Goal: Task Accomplishment & Management: Use online tool/utility

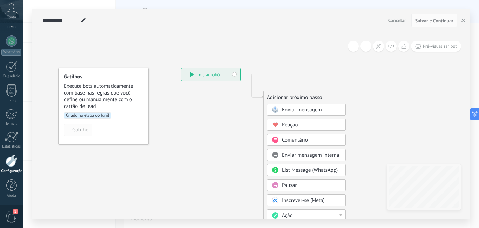
click at [75, 132] on span "Gatilho" at bounding box center [80, 129] width 16 height 5
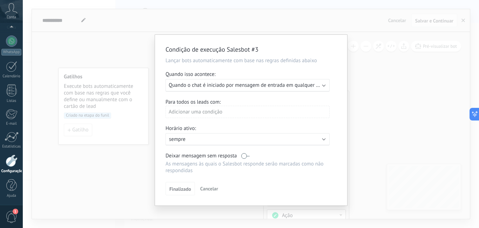
click at [321, 84] on div "Executar: Quando o chat é iniciado por mensagem de entrada em qualquer canal" at bounding box center [248, 85] width 164 height 13
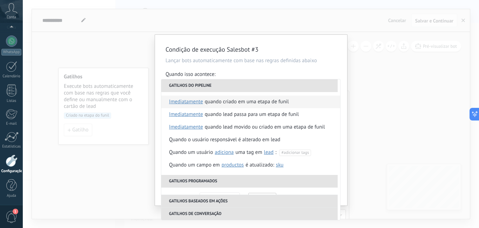
click at [295, 100] on li "Quando criado em uma etapa de funil imediatamente depois de 5 minutos depois de…" at bounding box center [250, 101] width 179 height 13
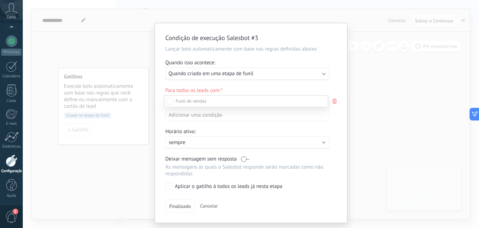
click at [0, 0] on div "FUP MAPEAMENTO" at bounding box center [0, 0] width 0 height 0
click at [339, 77] on div at bounding box center [251, 114] width 457 height 228
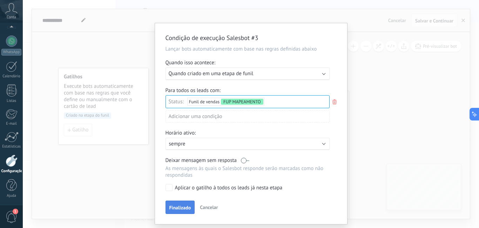
click at [182, 205] on span "Finalizado" at bounding box center [180, 207] width 22 height 5
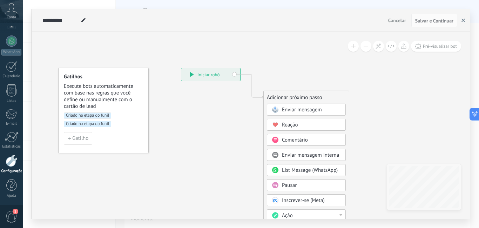
click at [465, 20] on icon "button" at bounding box center [464, 21] width 4 height 4
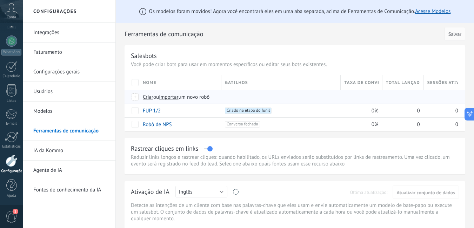
click at [146, 95] on span "Criar" at bounding box center [148, 97] width 11 height 7
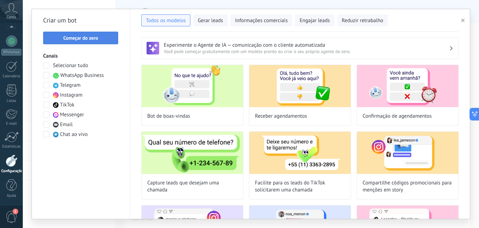
click at [105, 35] on button "Começar do zero" at bounding box center [80, 38] width 75 height 13
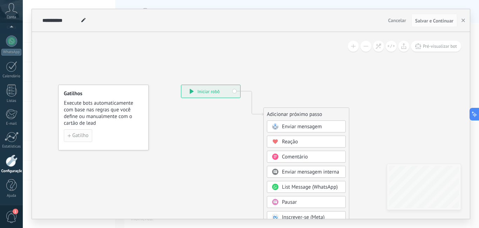
click at [78, 134] on span "Gatilho" at bounding box center [80, 135] width 16 height 5
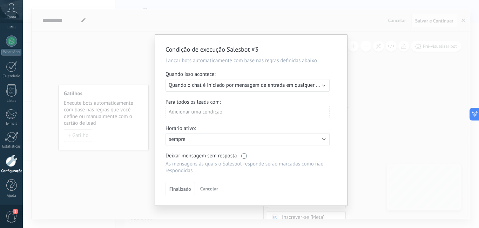
click at [320, 86] on span "Quando o chat é iniciado por mensagem de entrada em qualquer canal" at bounding box center [248, 85] width 159 height 7
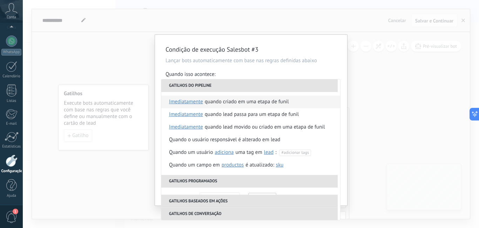
click at [291, 101] on li "Quando criado em uma etapa de funil imediatamente depois de 5 minutos depois de…" at bounding box center [250, 101] width 179 height 13
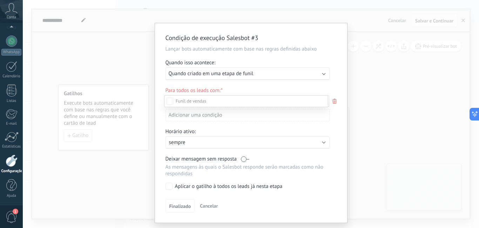
click at [0, 0] on div "FUP MAPEAMENTO" at bounding box center [0, 0] width 0 height 0
click at [327, 54] on div at bounding box center [251, 114] width 457 height 228
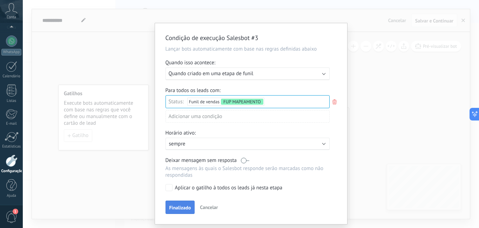
click at [183, 209] on span "Finalizado" at bounding box center [180, 207] width 22 height 5
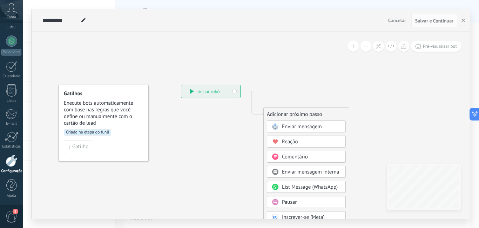
click at [310, 126] on span "Enviar mensagem" at bounding box center [302, 126] width 40 height 7
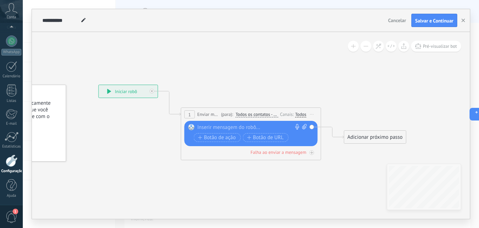
click at [305, 125] on icon at bounding box center [304, 126] width 5 height 5
click input "Upload" at bounding box center [0, 0] width 0 height 0
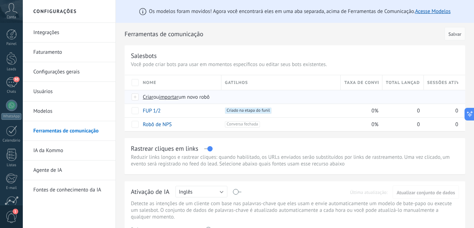
click at [145, 95] on span "Criar" at bounding box center [148, 97] width 11 height 7
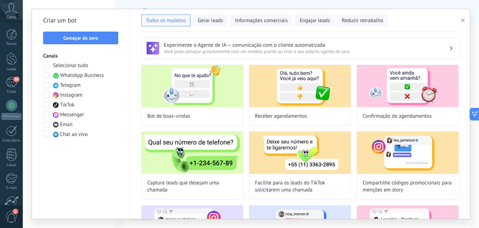
type input "**********"
click at [73, 38] on span "Começar do zero" at bounding box center [80, 37] width 35 height 5
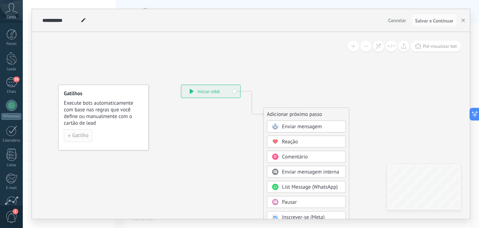
click at [82, 135] on span "Gatilho" at bounding box center [80, 135] width 16 height 5
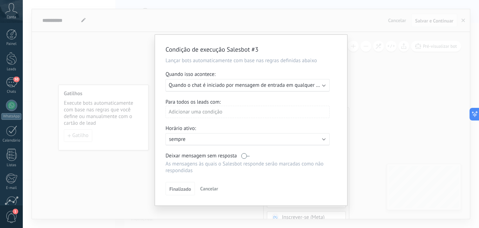
click at [321, 85] on div "Executar: Quando o chat é iniciado por mensagem de entrada em qualquer canal" at bounding box center [248, 85] width 164 height 13
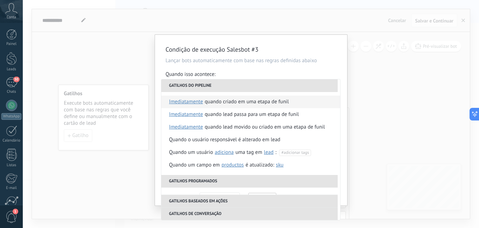
click at [282, 100] on div "Quando criado em uma etapa de funil" at bounding box center [247, 101] width 84 height 13
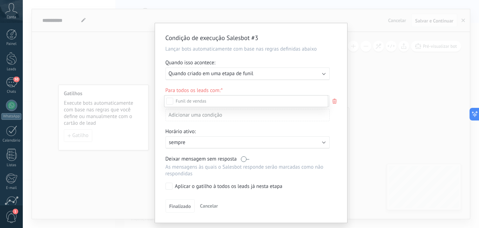
click at [0, 0] on div "FUP MAPEAMENTO" at bounding box center [0, 0] width 0 height 0
click at [337, 84] on div at bounding box center [251, 114] width 457 height 228
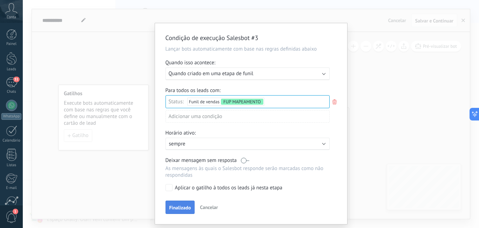
click at [178, 205] on span "Finalizado" at bounding box center [180, 207] width 22 height 5
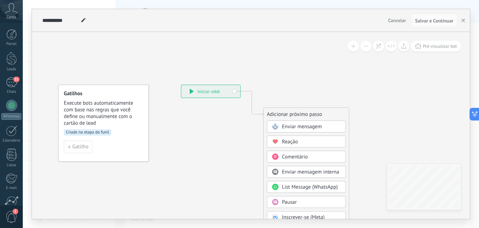
click at [311, 125] on span "Enviar mensagem" at bounding box center [302, 126] width 40 height 7
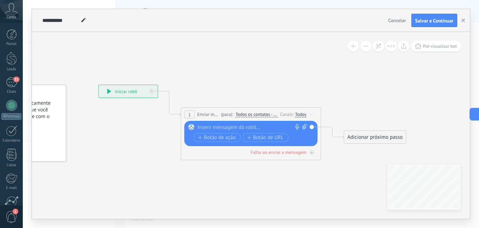
click at [305, 127] on icon at bounding box center [304, 126] width 5 height 5
click input "Upload" at bounding box center [0, 0] width 0 height 0
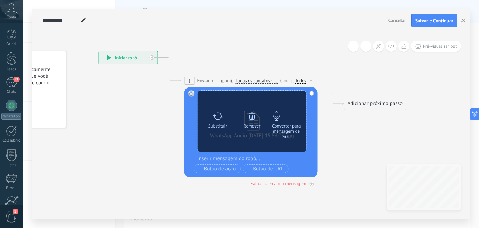
click at [276, 119] on icon at bounding box center [276, 115] width 7 height 9
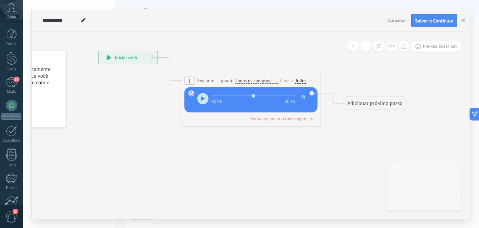
click at [202, 98] on use "button" at bounding box center [203, 98] width 4 height 4
click at [202, 98] on use "button" at bounding box center [202, 98] width 3 height 4
type input "****"
click at [421, 20] on span "Salvar e Continuar" at bounding box center [434, 20] width 38 height 5
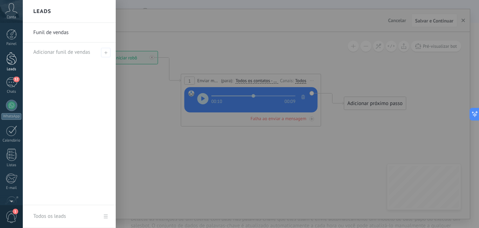
click at [13, 56] on div at bounding box center [11, 58] width 11 height 13
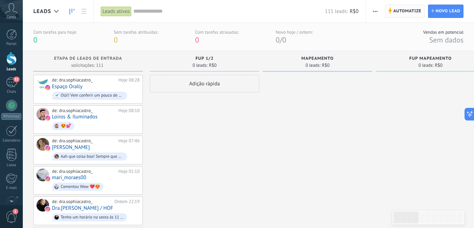
click at [398, 13] on span "Automatize" at bounding box center [407, 11] width 28 height 13
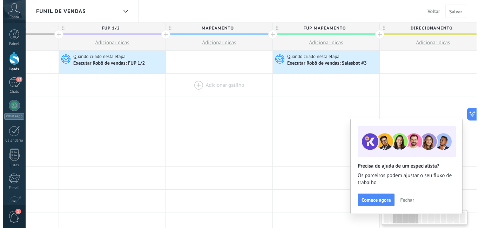
scroll to position [0, 188]
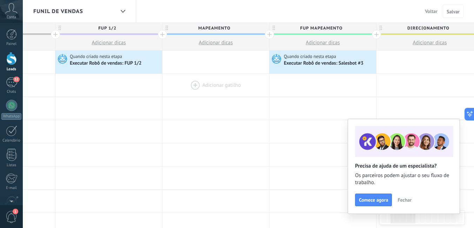
drag, startPoint x: 367, startPoint y: 90, endPoint x: 180, endPoint y: 89, distance: 187.7
click at [180, 89] on div at bounding box center [215, 85] width 107 height 23
click at [454, 12] on span "Salvar" at bounding box center [453, 11] width 13 height 5
click at [429, 11] on span "Voltar" at bounding box center [431, 11] width 13 height 6
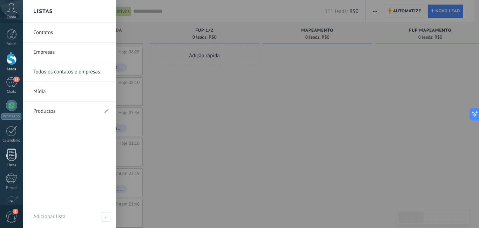
scroll to position [64, 0]
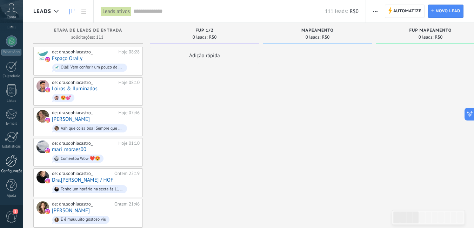
click at [15, 162] on div at bounding box center [12, 160] width 12 height 12
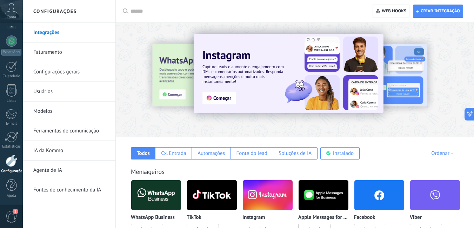
click at [78, 128] on link "Ferramentas de comunicação" at bounding box center [70, 131] width 75 height 20
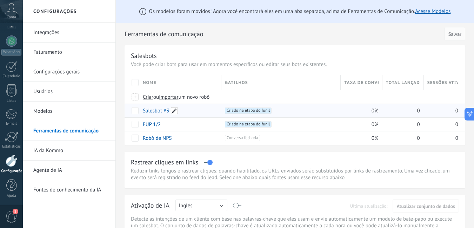
click at [175, 108] on span at bounding box center [174, 110] width 7 height 7
type input "*"
type input "**********"
click at [158, 127] on span "Salvar" at bounding box center [157, 126] width 13 height 5
click at [146, 98] on span "Criar" at bounding box center [148, 97] width 11 height 7
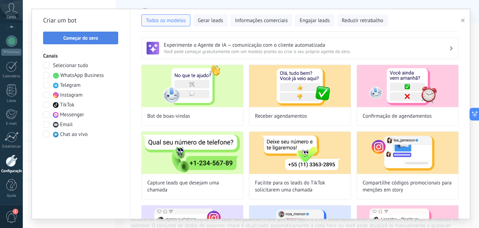
click at [95, 42] on button "Começar do zero" at bounding box center [80, 38] width 75 height 13
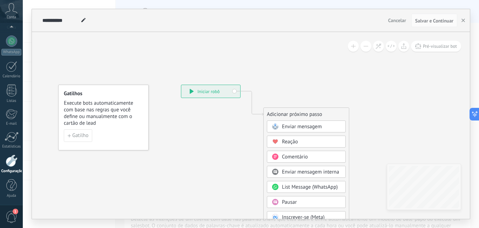
click at [85, 22] on icon at bounding box center [83, 20] width 4 height 4
type input "*"
type input "**********"
click at [168, 121] on icon at bounding box center [242, 208] width 472 height 598
click at [88, 134] on span "Gatilho" at bounding box center [80, 135] width 16 height 5
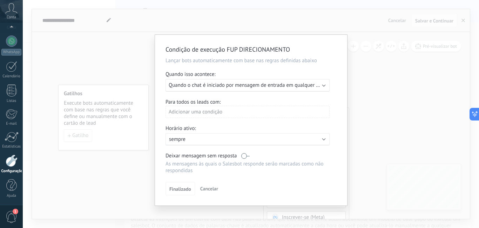
click at [322, 86] on div "Executar: Quando o chat é iniciado por mensagem de entrada em qualquer canal" at bounding box center [248, 85] width 164 height 13
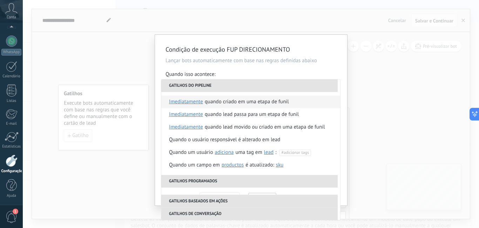
click at [256, 103] on div "Quando criado em uma etapa de funil" at bounding box center [247, 101] width 84 height 13
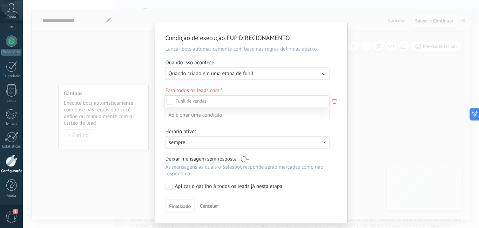
click at [0, 0] on label "FUP DIRECIONAMENTO" at bounding box center [0, 0] width 0 height 0
click at [336, 60] on div at bounding box center [251, 114] width 457 height 228
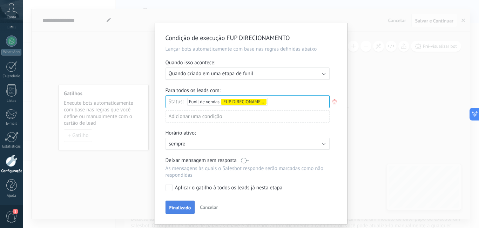
click at [182, 207] on span "Finalizado" at bounding box center [180, 207] width 22 height 5
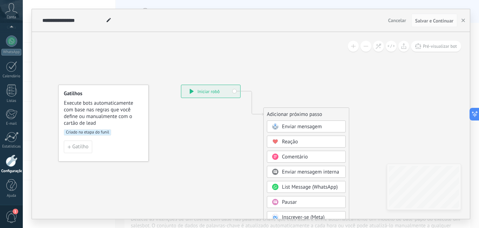
click at [287, 125] on span "Enviar mensagem" at bounding box center [302, 126] width 40 height 7
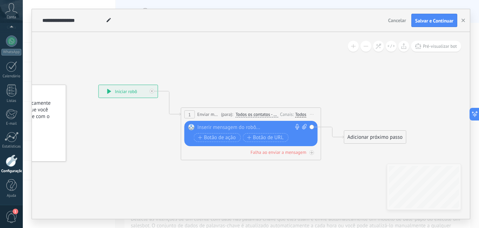
click at [306, 126] on icon at bounding box center [304, 126] width 5 height 5
click input "Upload" at bounding box center [0, 0] width 0 height 0
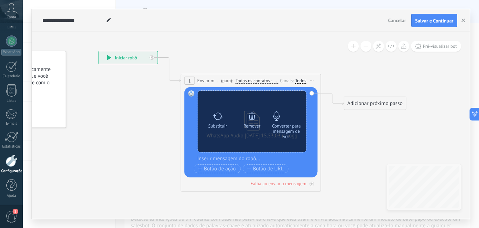
click at [275, 115] on icon at bounding box center [276, 115] width 7 height 9
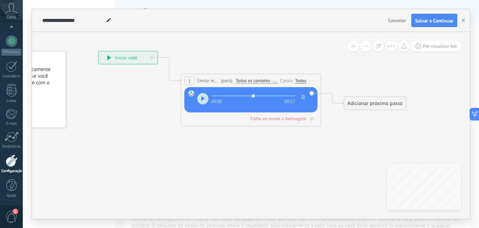
click at [204, 100] on icon "button" at bounding box center [203, 98] width 4 height 5
click at [204, 100] on use "button" at bounding box center [202, 98] width 3 height 4
click at [204, 99] on use "button" at bounding box center [203, 98] width 4 height 4
click at [204, 99] on use "button" at bounding box center [202, 98] width 3 height 4
type input "****"
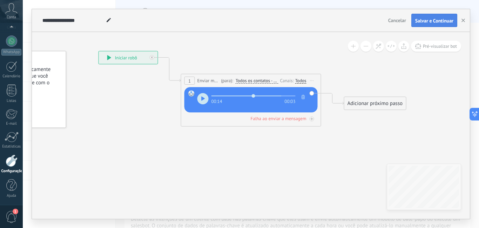
click at [434, 21] on span "Salvar e Continuar" at bounding box center [434, 20] width 38 height 5
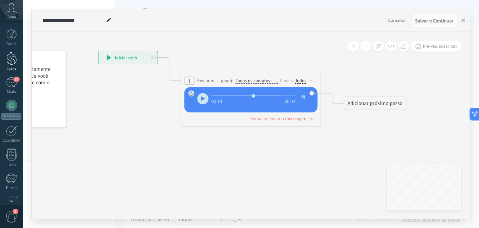
click at [10, 56] on div at bounding box center [11, 58] width 11 height 13
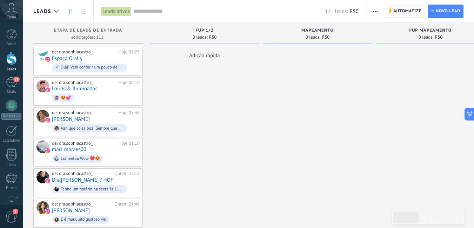
click at [394, 14] on span "Automatize" at bounding box center [407, 11] width 28 height 13
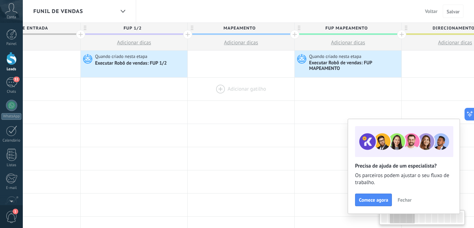
scroll to position [0, 165]
drag, startPoint x: 357, startPoint y: 94, endPoint x: 192, endPoint y: 96, distance: 164.6
click at [192, 96] on div at bounding box center [239, 89] width 107 height 23
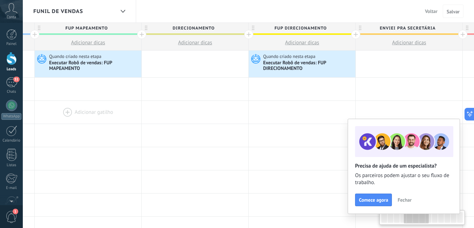
scroll to position [0, 424]
drag, startPoint x: 365, startPoint y: 106, endPoint x: 106, endPoint y: 114, distance: 259.5
click at [106, 114] on div at bounding box center [86, 112] width 107 height 23
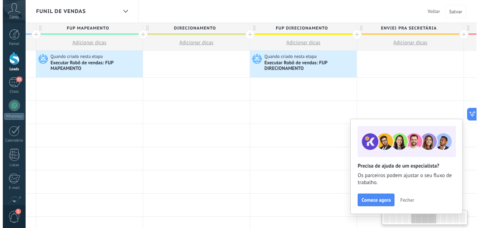
scroll to position [0, 512]
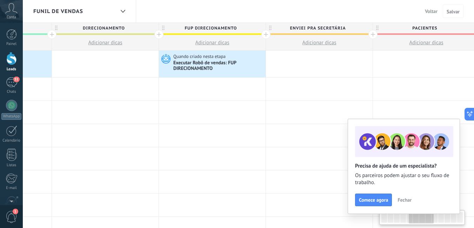
drag, startPoint x: 384, startPoint y: 92, endPoint x: 416, endPoint y: 44, distance: 57.5
click at [296, 97] on div at bounding box center [319, 89] width 107 height 23
click at [456, 10] on span "Salvar" at bounding box center [453, 11] width 13 height 5
click at [431, 13] on span "Voltar" at bounding box center [431, 11] width 13 height 6
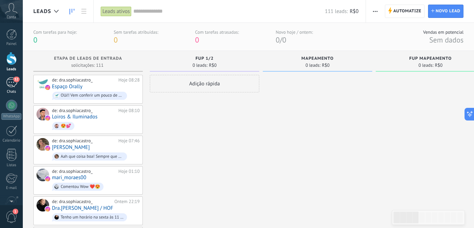
click at [13, 84] on div "52" at bounding box center [11, 82] width 11 height 10
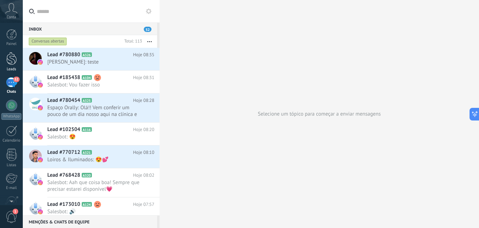
click at [6, 58] on div at bounding box center [11, 58] width 11 height 13
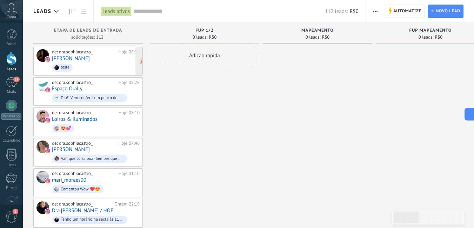
click at [108, 64] on span "teste" at bounding box center [96, 67] width 88 height 11
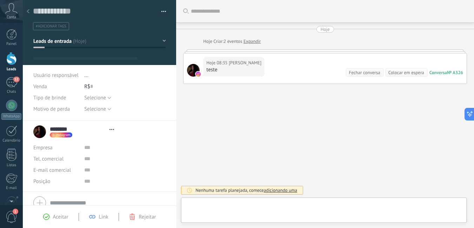
drag, startPoint x: 113, startPoint y: 68, endPoint x: 111, endPoint y: 78, distance: 10.2
click at [111, 78] on li "..." at bounding box center [125, 74] width 82 height 11
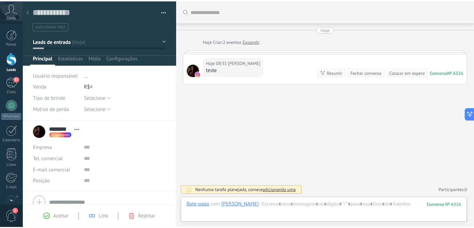
scroll to position [11, 0]
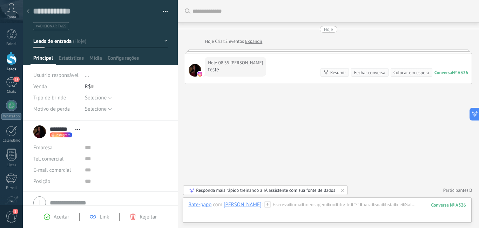
click at [28, 12] on icon at bounding box center [28, 11] width 3 height 4
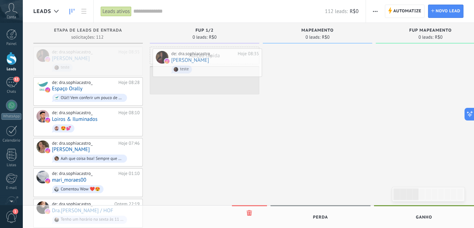
drag, startPoint x: 102, startPoint y: 62, endPoint x: 221, endPoint y: 64, distance: 118.6
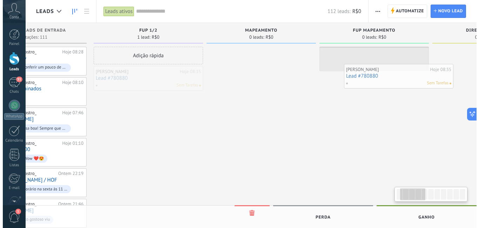
scroll to position [0, 71]
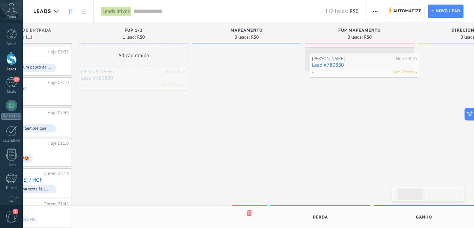
drag, startPoint x: 199, startPoint y: 83, endPoint x: 359, endPoint y: 70, distance: 160.5
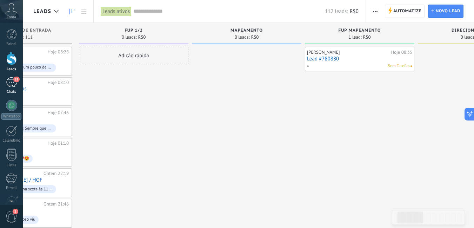
click at [13, 86] on div "51" at bounding box center [11, 82] width 11 height 10
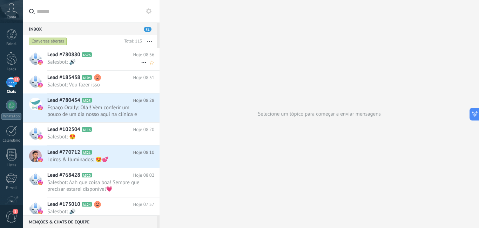
click at [103, 61] on span "Salesbot: 🔊" at bounding box center [94, 62] width 94 height 7
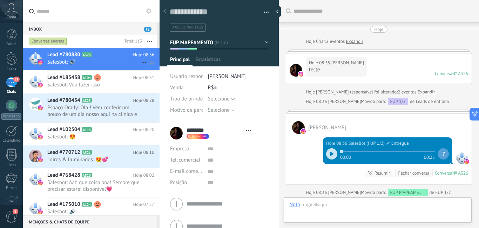
type textarea "**********"
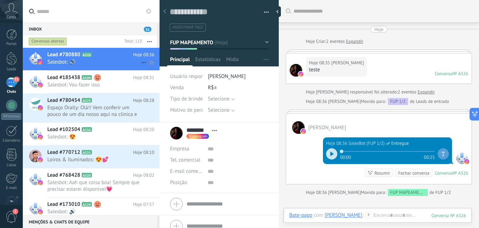
scroll to position [33, 0]
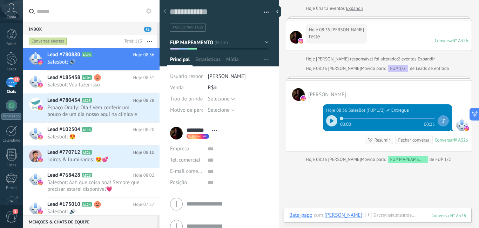
click at [366, 213] on icon at bounding box center [369, 215] width 6 height 6
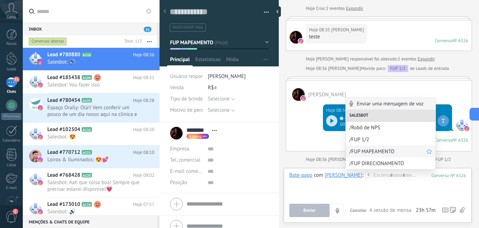
click at [372, 148] on span "/FUP MAPEAMENTO" at bounding box center [388, 151] width 77 height 7
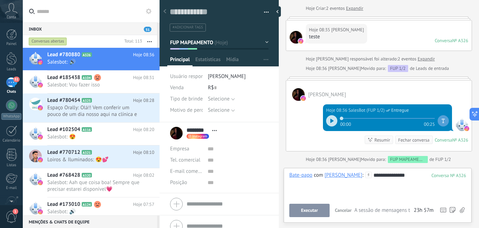
click at [315, 210] on span "Executar" at bounding box center [309, 210] width 17 height 5
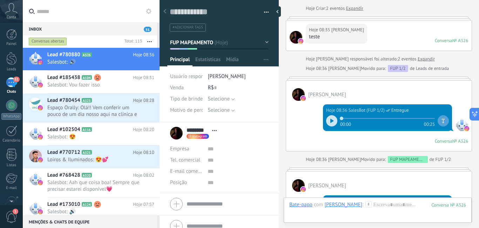
scroll to position [86, 0]
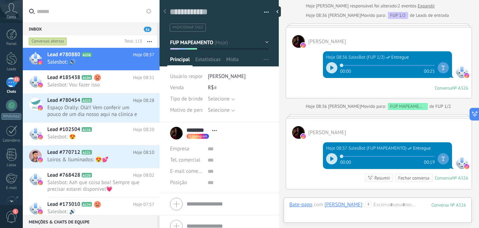
click at [366, 205] on use at bounding box center [369, 204] width 6 height 6
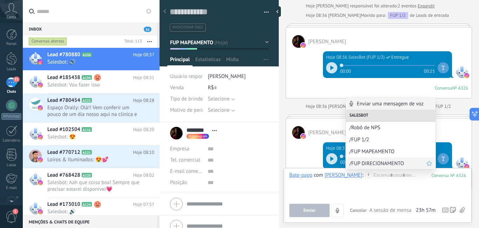
click at [361, 162] on span "/FUP DIRECIONAMENTO" at bounding box center [388, 163] width 77 height 7
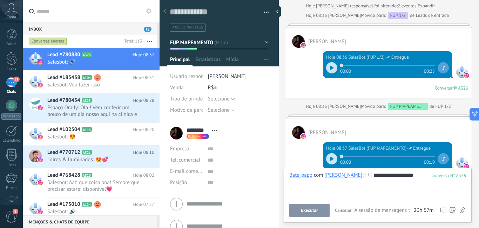
click at [318, 209] on span "Executar" at bounding box center [309, 210] width 17 height 5
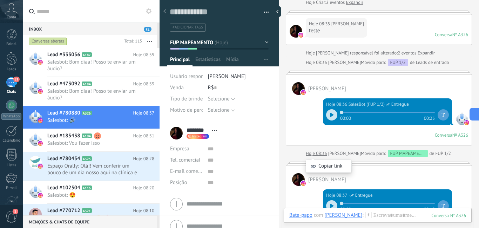
scroll to position [0, 0]
